Goal: Transaction & Acquisition: Purchase product/service

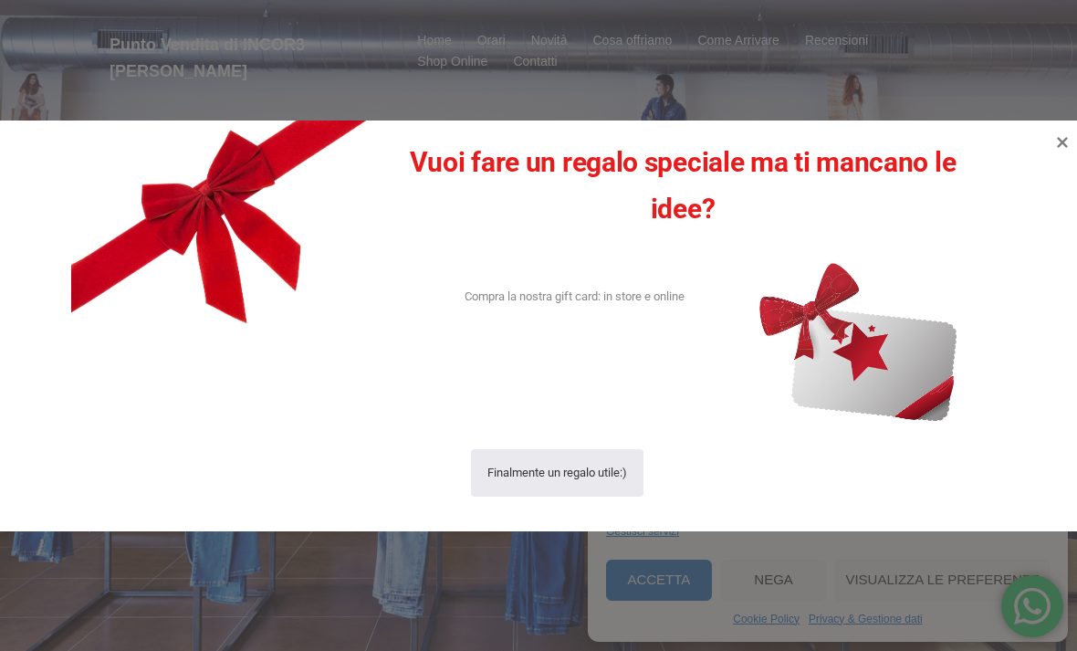
click at [1065, 131] on icon at bounding box center [1063, 142] width 22 height 22
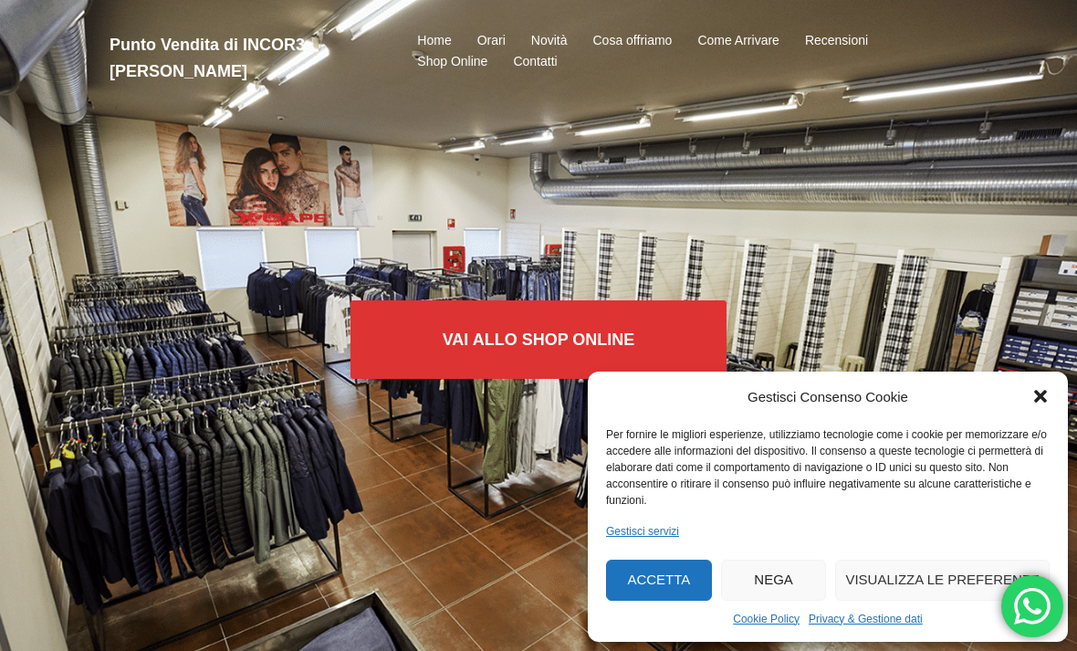
click at [1036, 388] on icon "Chiudi la finestra di dialogo" at bounding box center [1041, 396] width 18 height 18
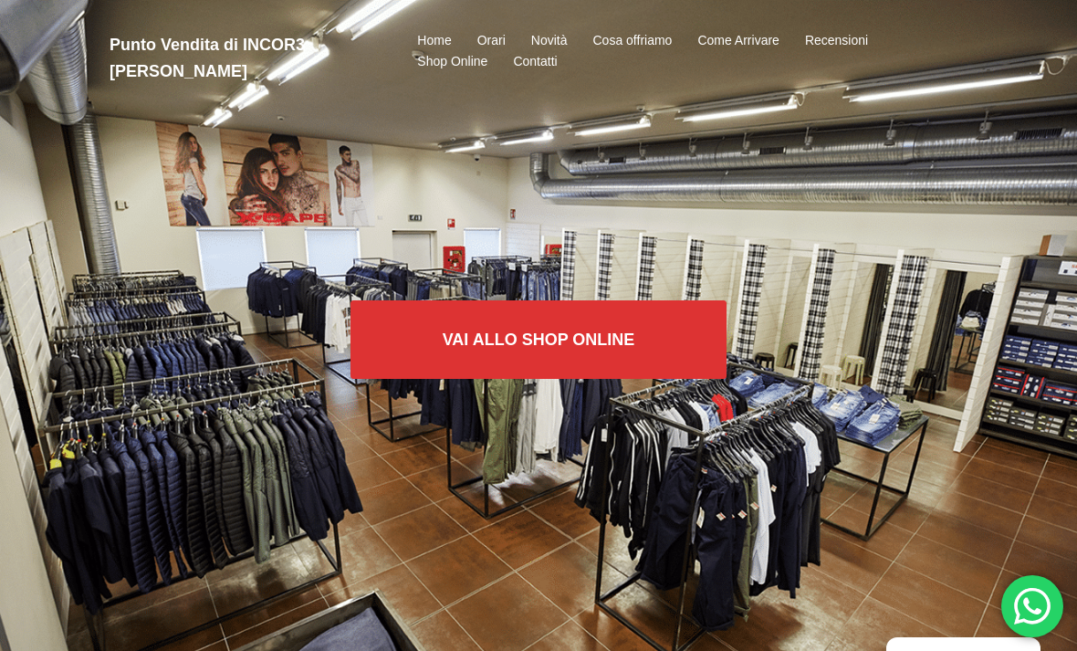
click at [494, 38] on link "Orari" at bounding box center [492, 41] width 28 height 22
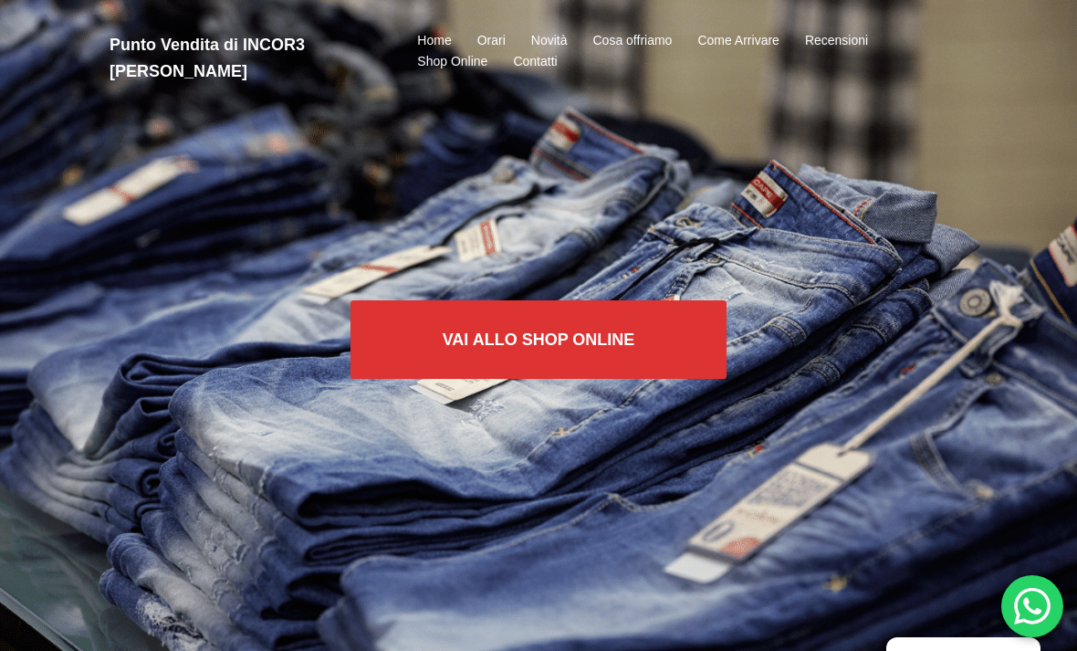
click at [354, 101] on link "Shop Online" at bounding box center [405, 87] width 164 height 28
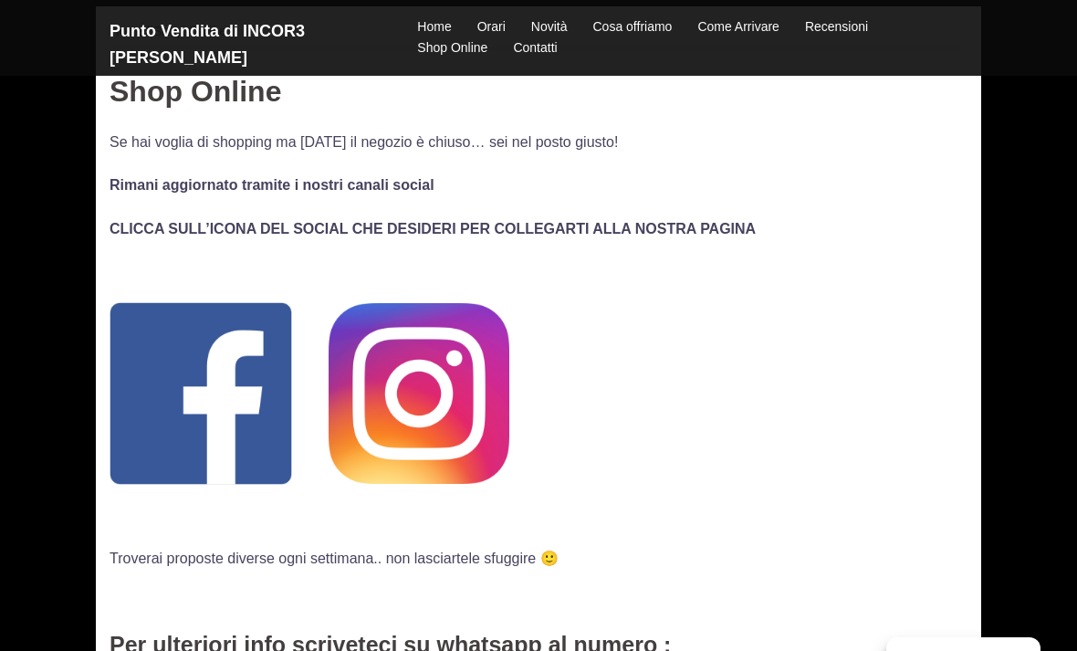
scroll to position [83, 0]
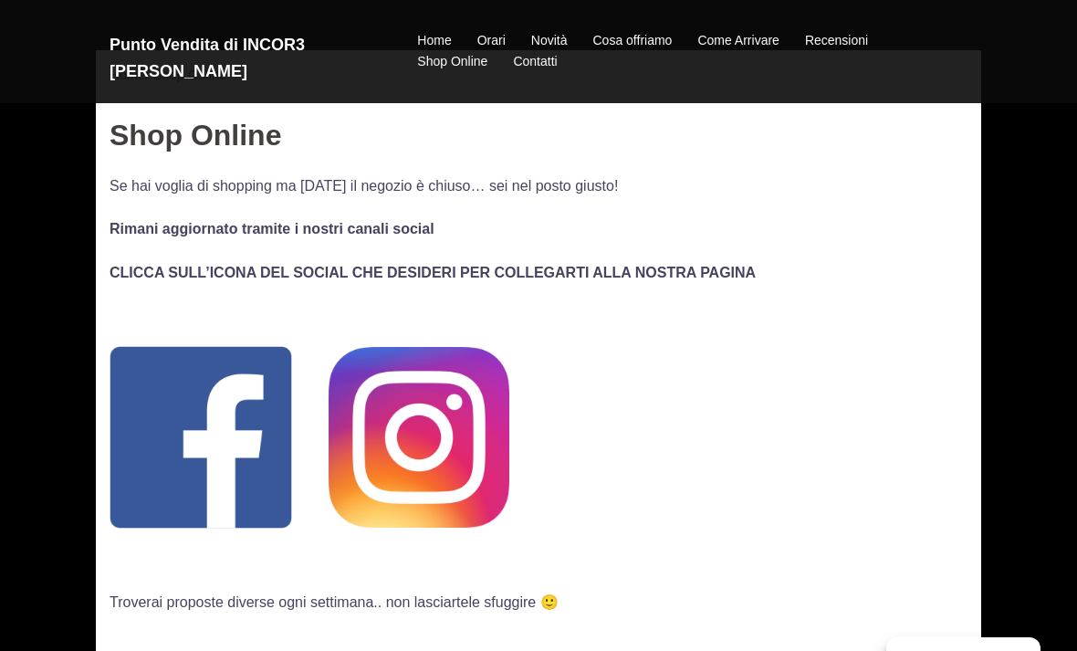
click at [423, 44] on link "Home" at bounding box center [434, 41] width 34 height 22
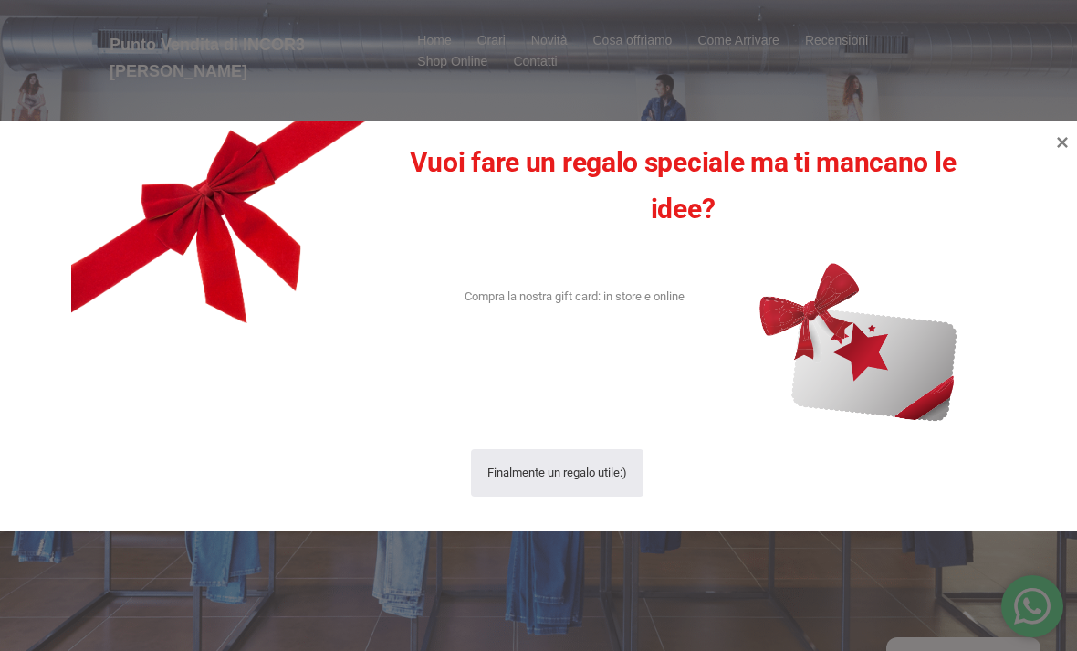
click at [1065, 136] on icon at bounding box center [1063, 142] width 22 height 22
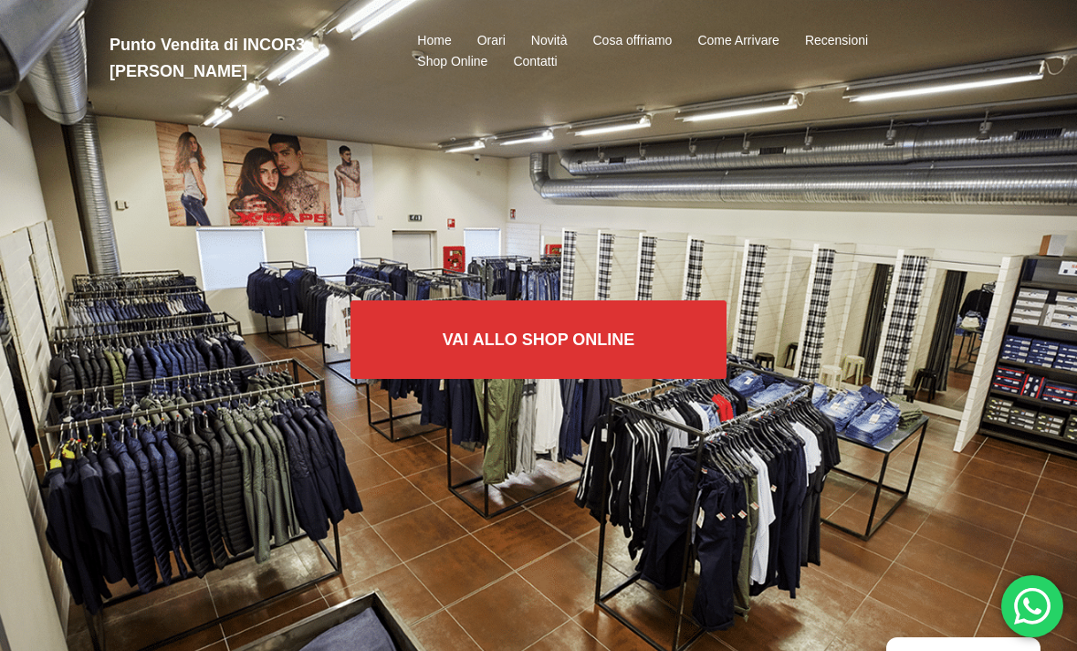
click at [441, 359] on link "Vai allo SHOP ONLINE" at bounding box center [539, 339] width 377 height 79
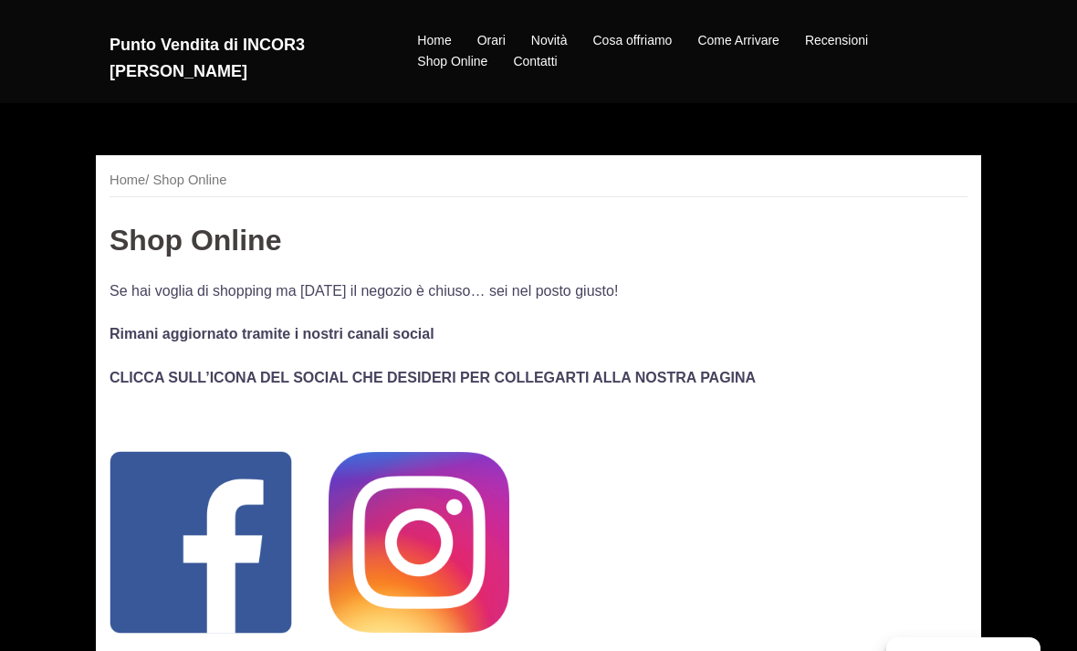
click at [435, 548] on img at bounding box center [419, 542] width 181 height 181
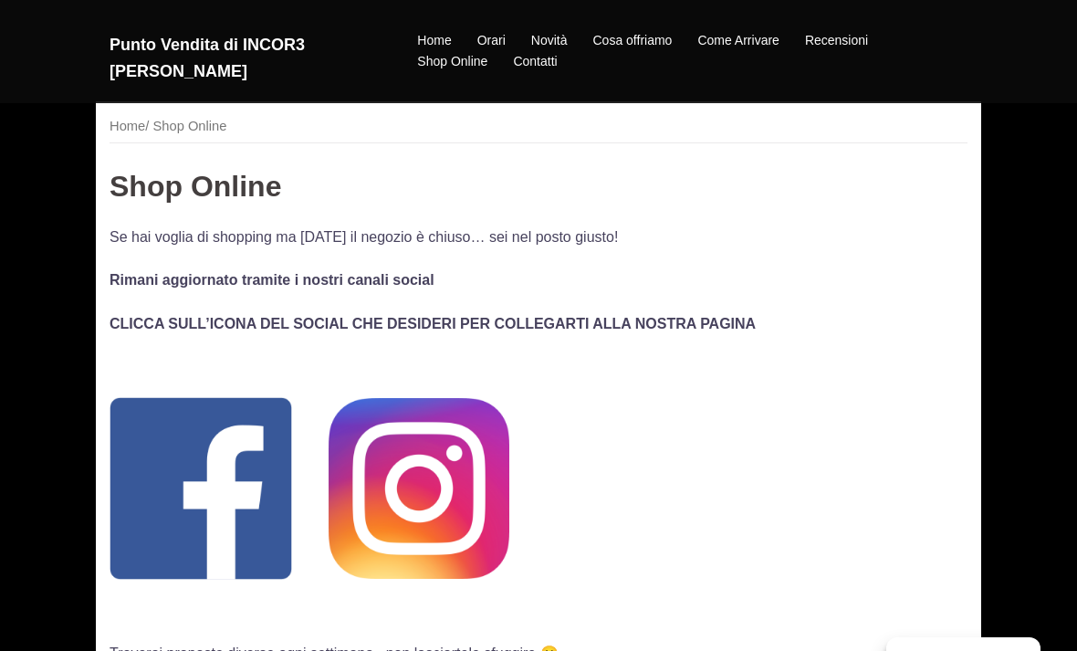
scroll to position [63, 0]
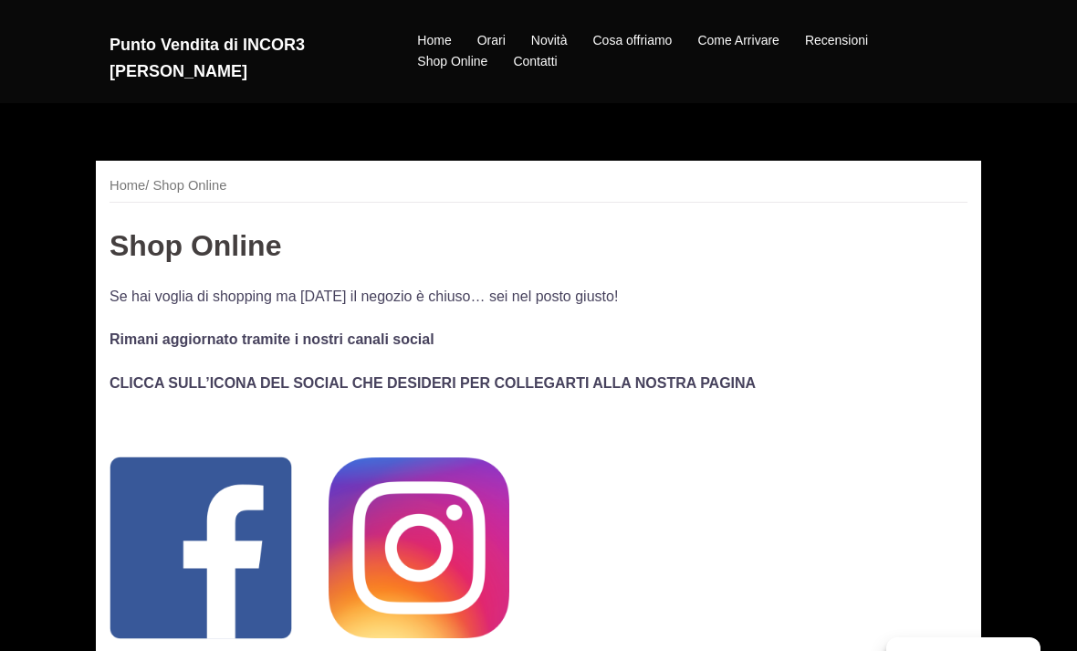
scroll to position [64, 0]
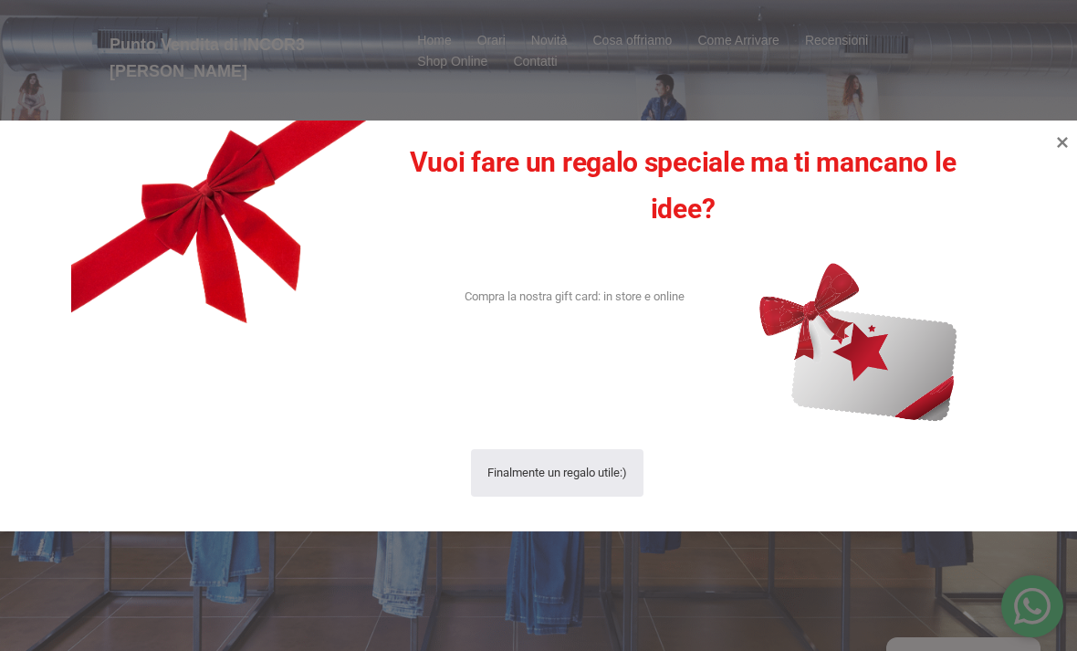
click at [1066, 131] on icon at bounding box center [1063, 142] width 22 height 22
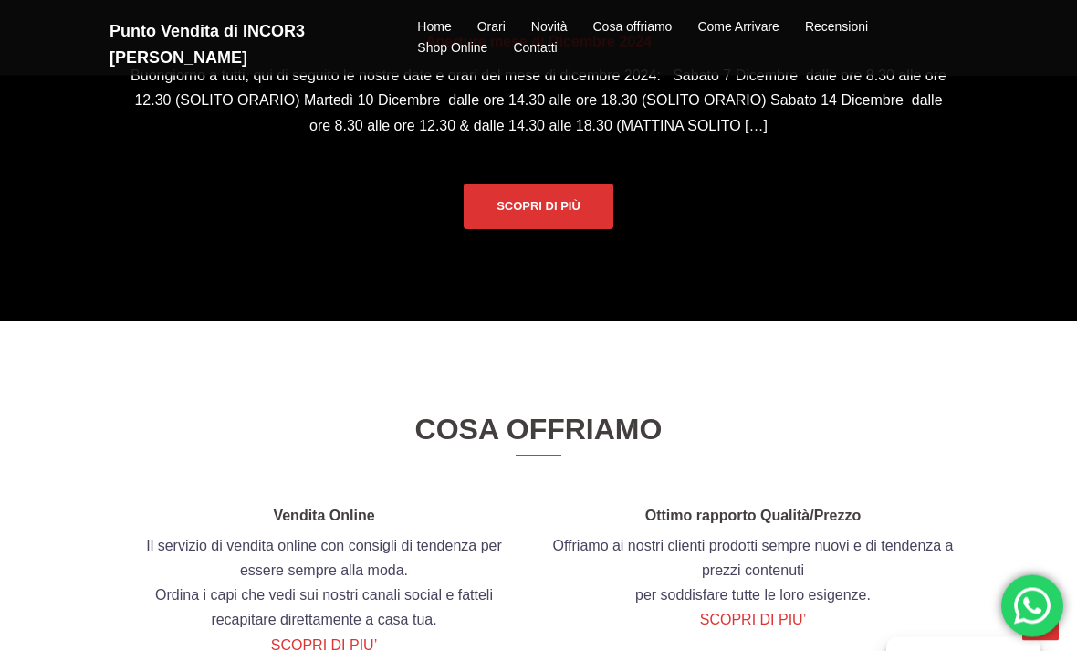
scroll to position [1656, 0]
